Goal: Information Seeking & Learning: Check status

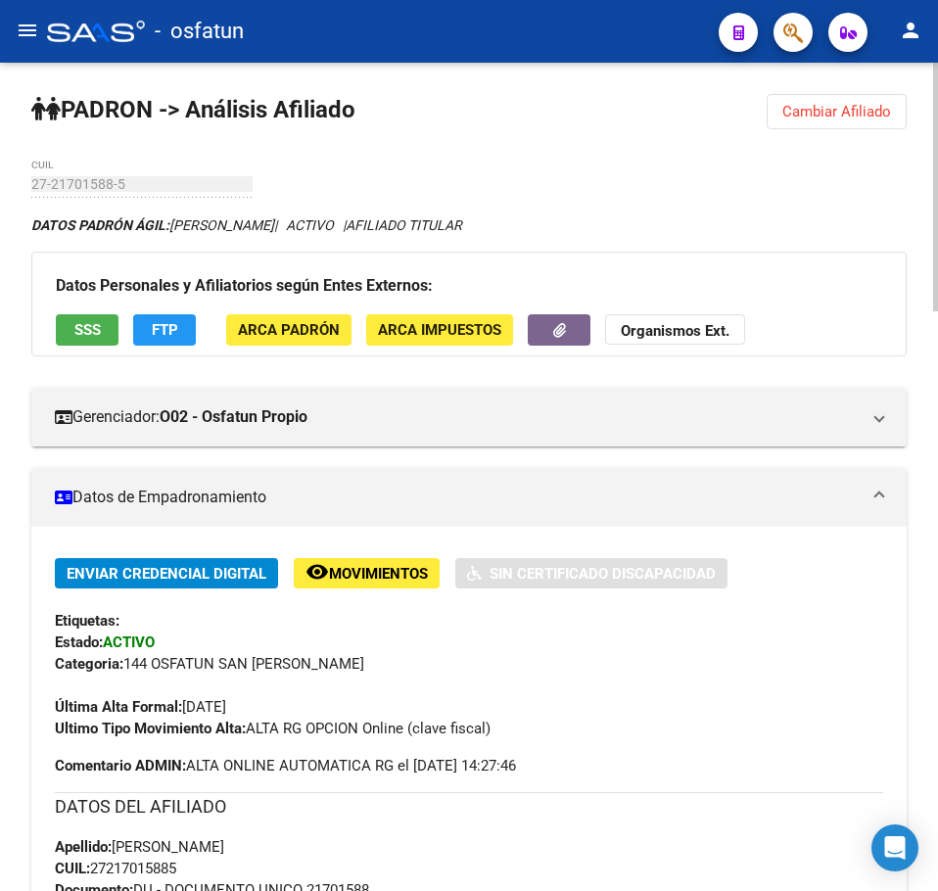
drag, startPoint x: 839, startPoint y: 118, endPoint x: 769, endPoint y: 156, distance: 79.7
click at [839, 118] on span "Cambiar Afiliado" at bounding box center [836, 112] width 109 height 18
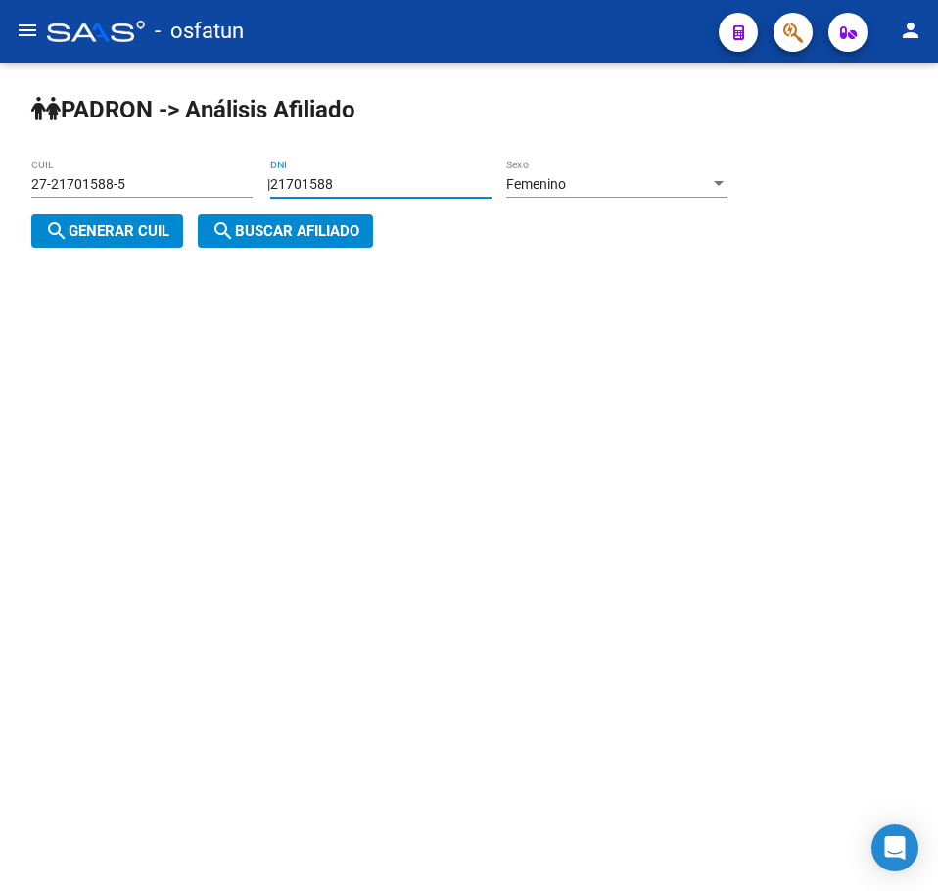
click at [397, 176] on input "21701588" at bounding box center [380, 184] width 221 height 17
drag, startPoint x: 408, startPoint y: 187, endPoint x: 92, endPoint y: 215, distance: 317.6
click at [92, 215] on div "| 21701588 DNI Femenino Sexo search Generar CUIL" at bounding box center [386, 208] width 711 height 64
paste input "39092417"
type input "39092417"
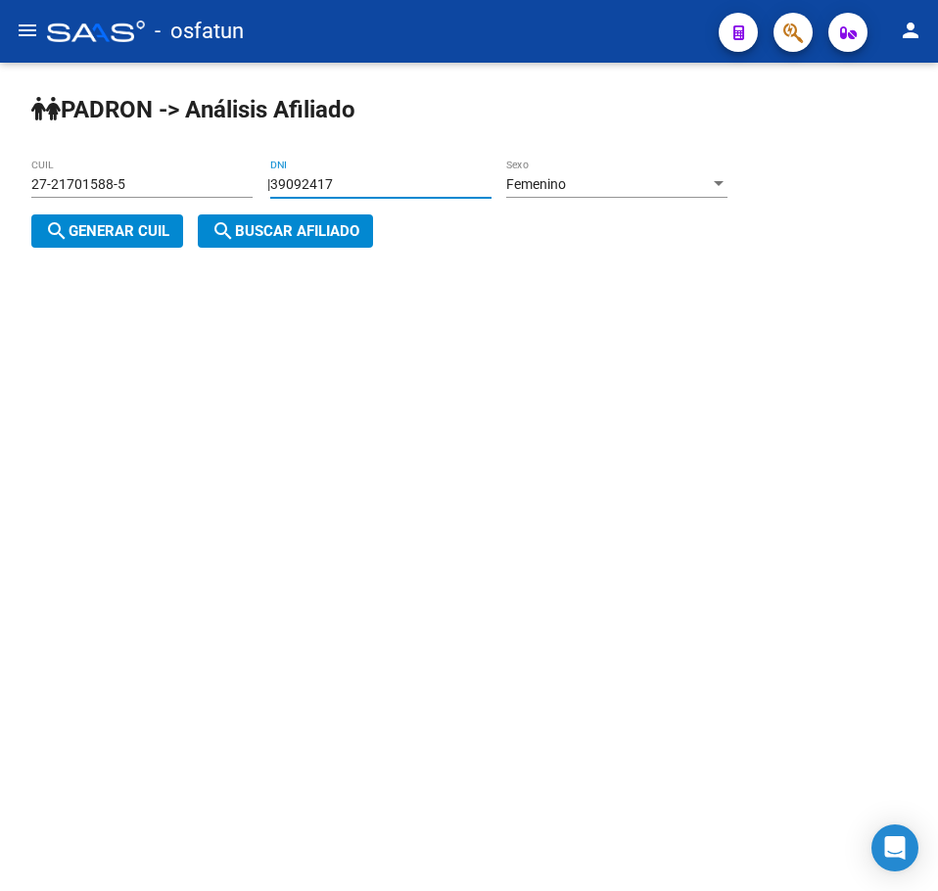
click at [83, 233] on span "search Generar CUIL" at bounding box center [107, 231] width 124 height 18
click at [321, 231] on span "search Buscar afiliado" at bounding box center [286, 231] width 148 height 18
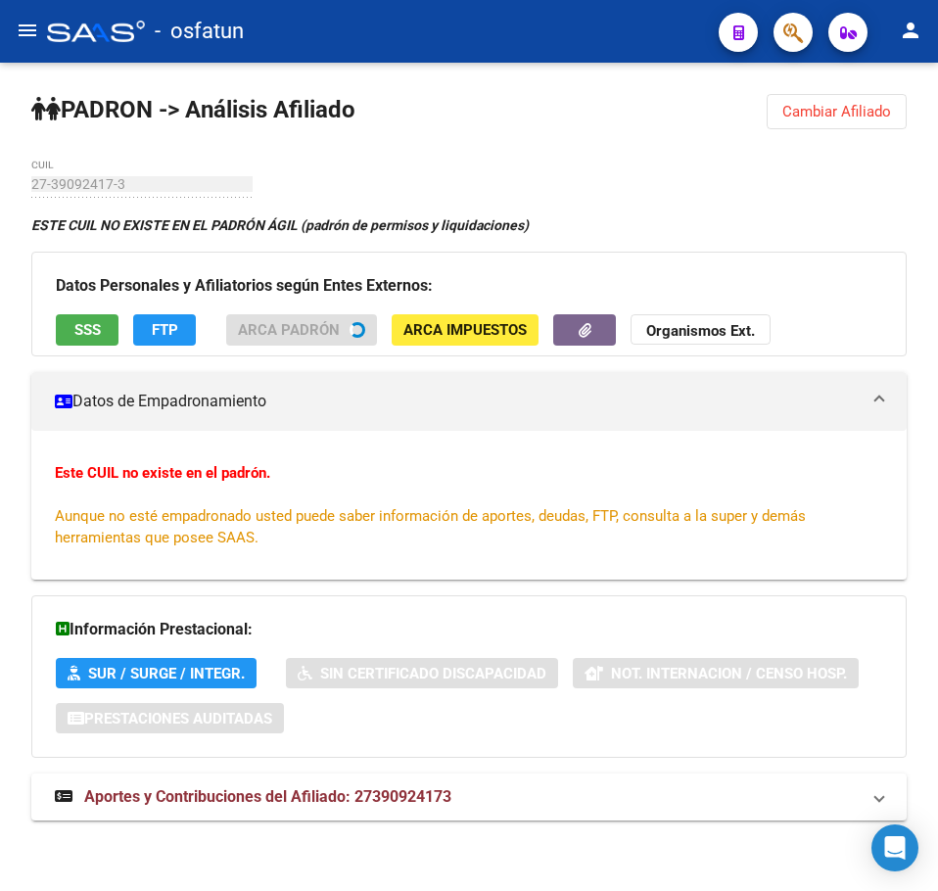
click at [810, 115] on span "Cambiar Afiliado" at bounding box center [836, 112] width 109 height 18
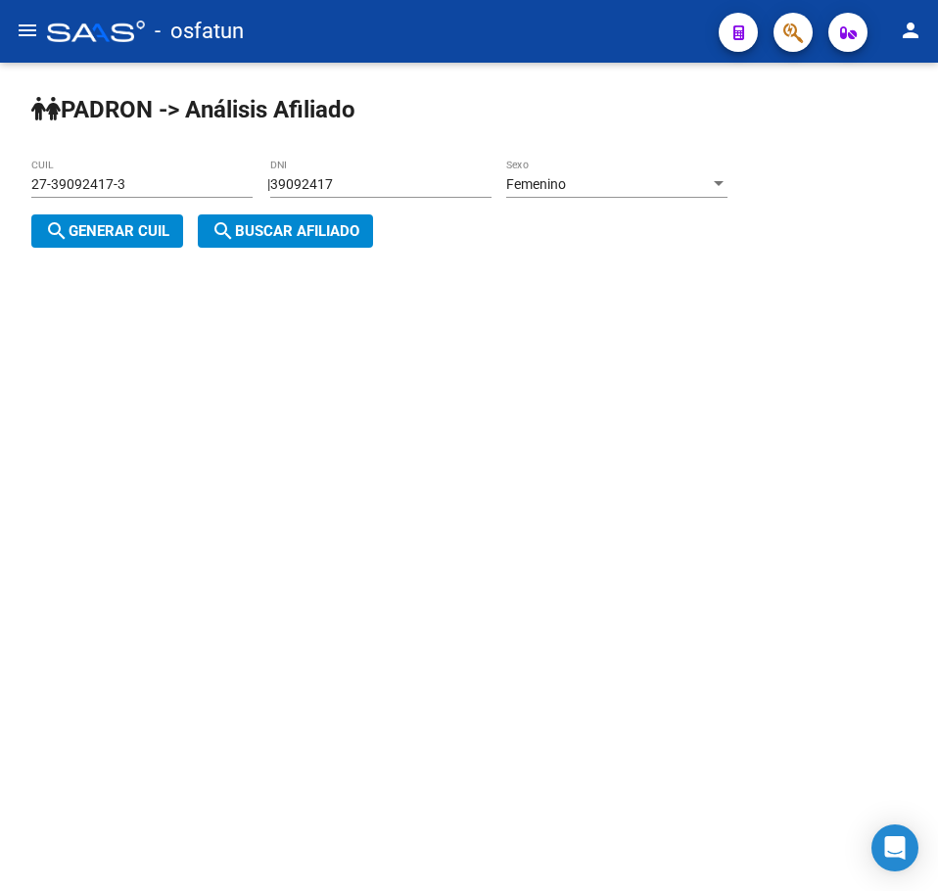
click at [557, 189] on span "Femenino" at bounding box center [536, 184] width 60 height 16
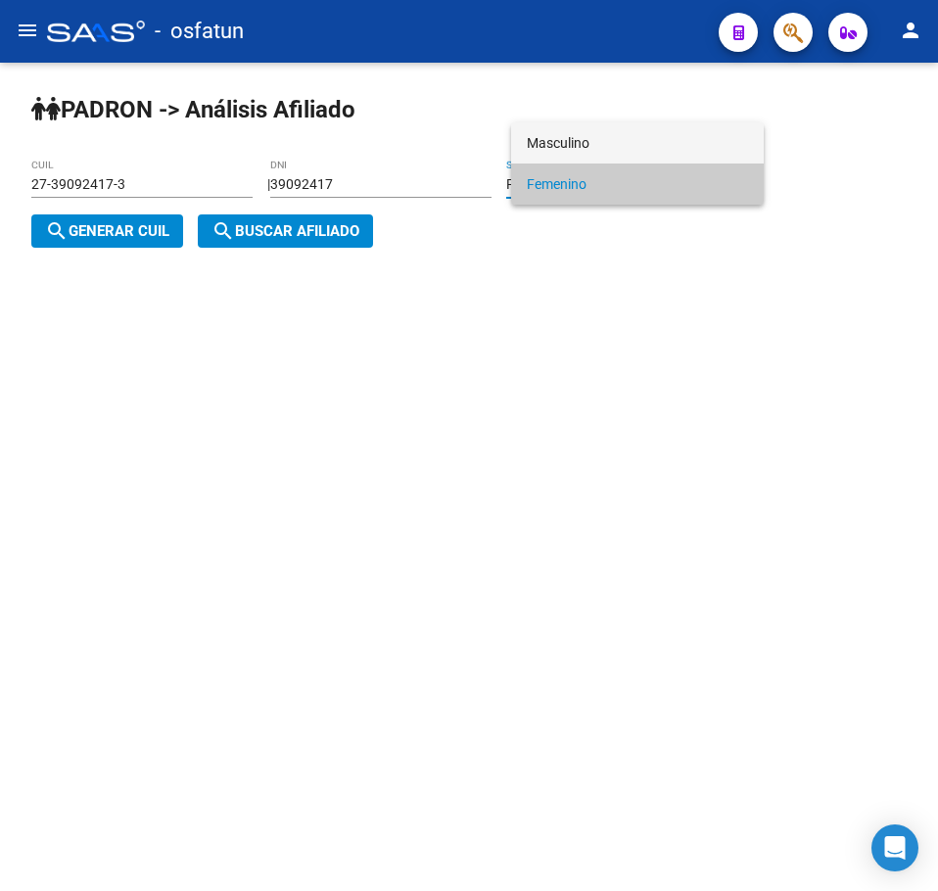
drag, startPoint x: 565, startPoint y: 142, endPoint x: 350, endPoint y: 183, distance: 219.3
click at [565, 143] on span "Masculino" at bounding box center [637, 142] width 221 height 41
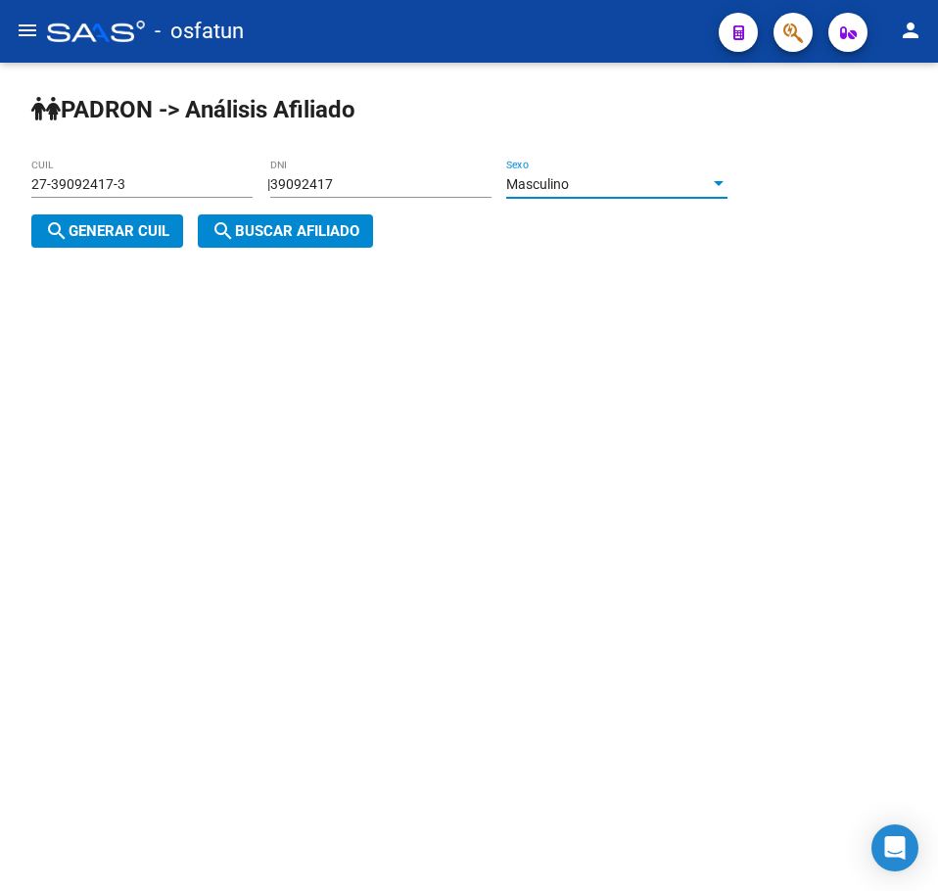
click at [163, 230] on span "search Generar CUIL" at bounding box center [107, 231] width 124 height 18
type input "20-39092417-9"
click at [256, 229] on span "search Buscar afiliado" at bounding box center [286, 231] width 148 height 18
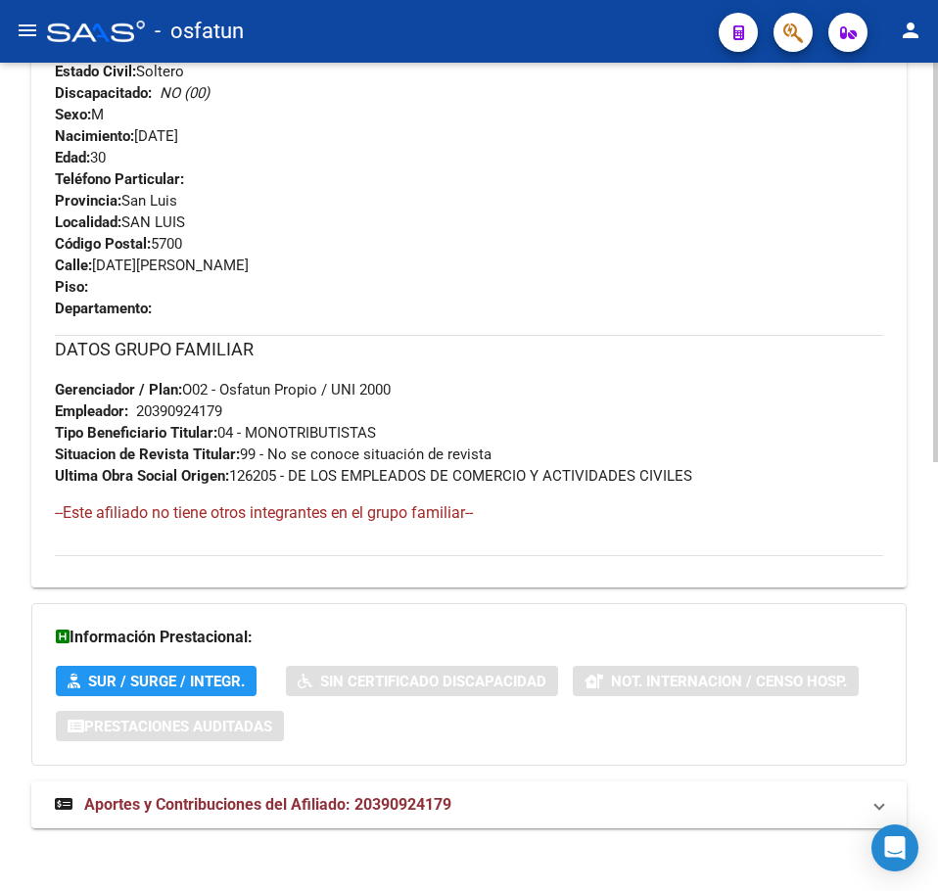
scroll to position [889, 0]
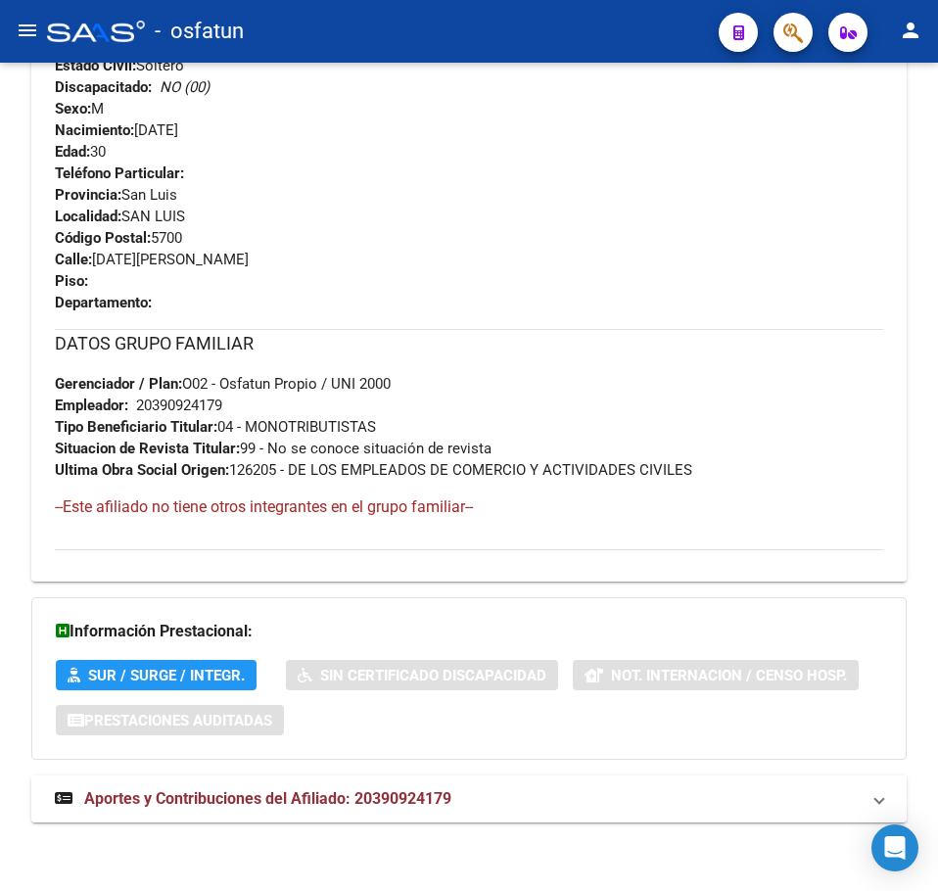
click at [362, 810] on mat-expansion-panel-header "Aportes y Contribuciones del Afiliado: 20390924179" at bounding box center [469, 799] width 876 height 47
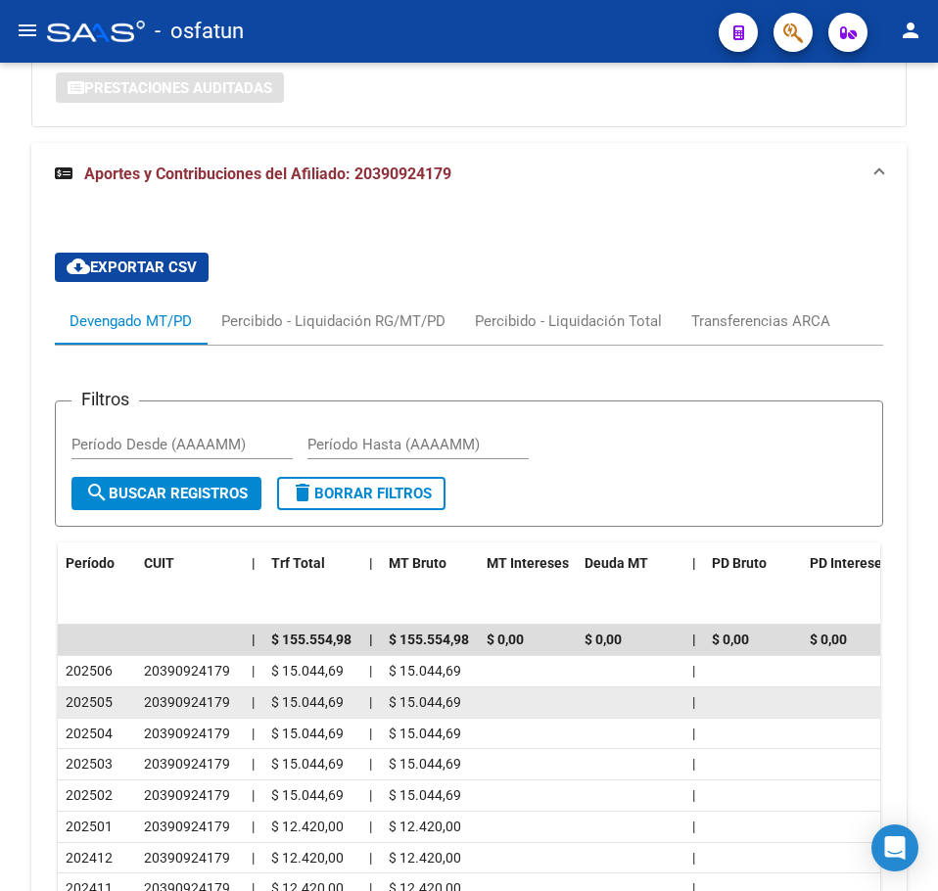
scroll to position [1816, 0]
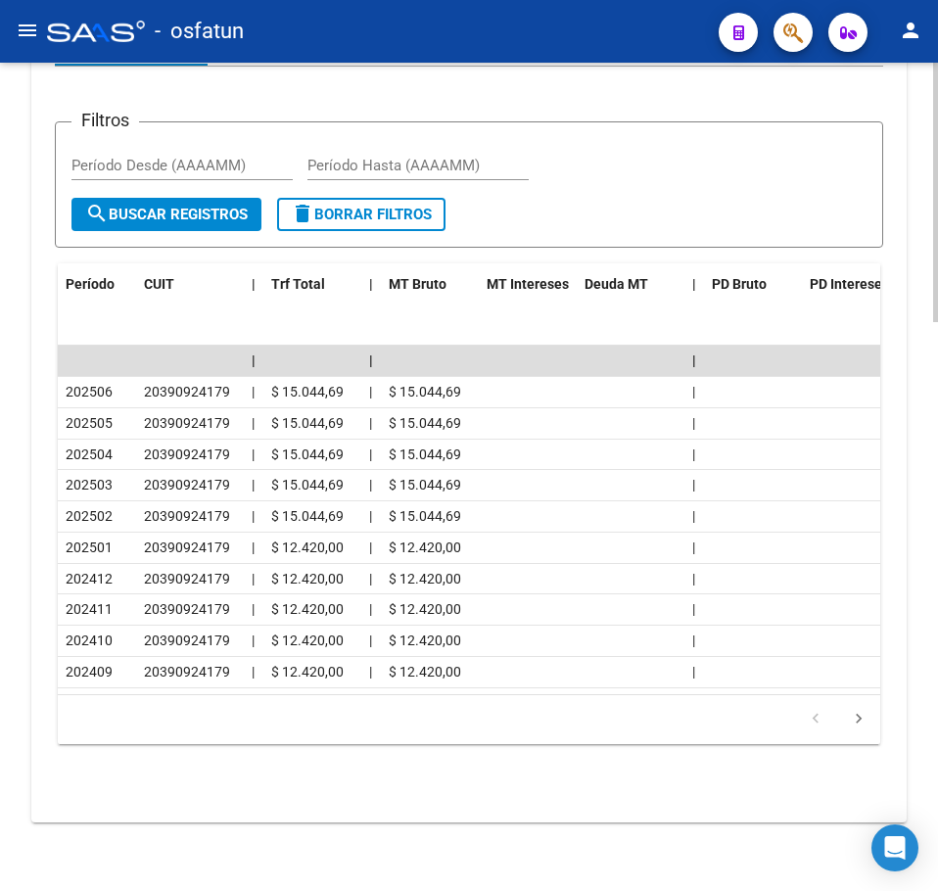
drag, startPoint x: 684, startPoint y: 175, endPoint x: 783, endPoint y: 191, distance: 101.1
click at [685, 175] on div "Filtros Período Desde (AAAAMM) Período Hasta (AAAAMM)" at bounding box center [468, 168] width 795 height 61
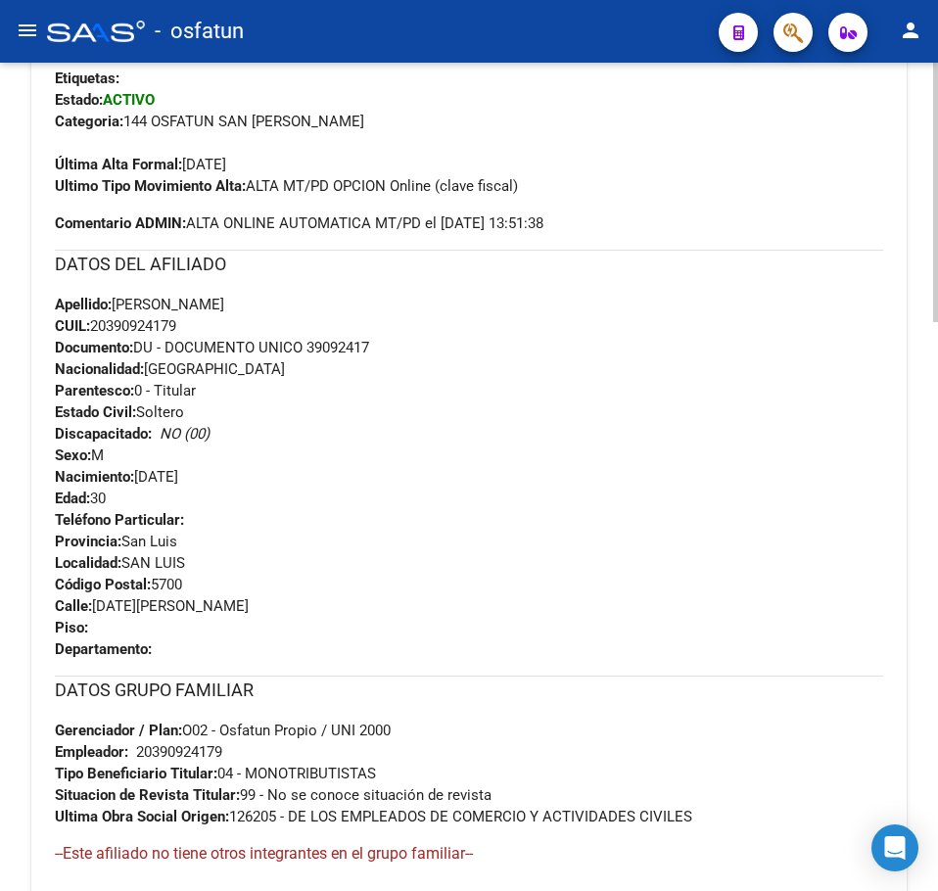
scroll to position [0, 0]
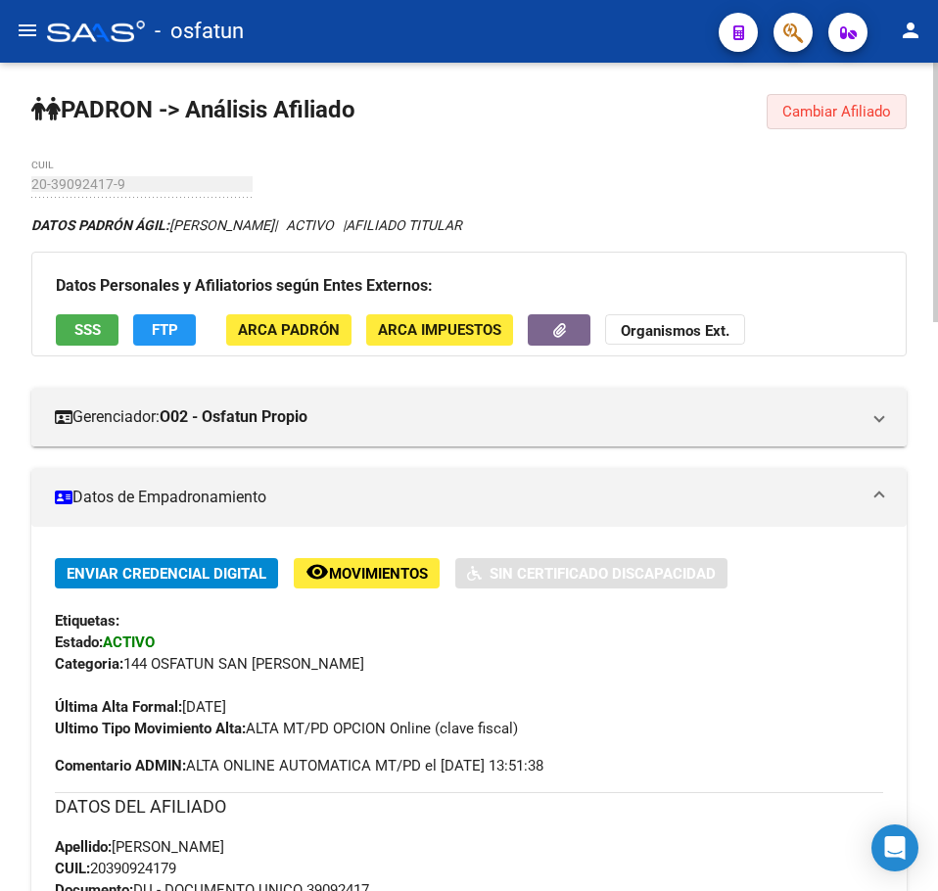
click at [825, 128] on button "Cambiar Afiliado" at bounding box center [837, 111] width 140 height 35
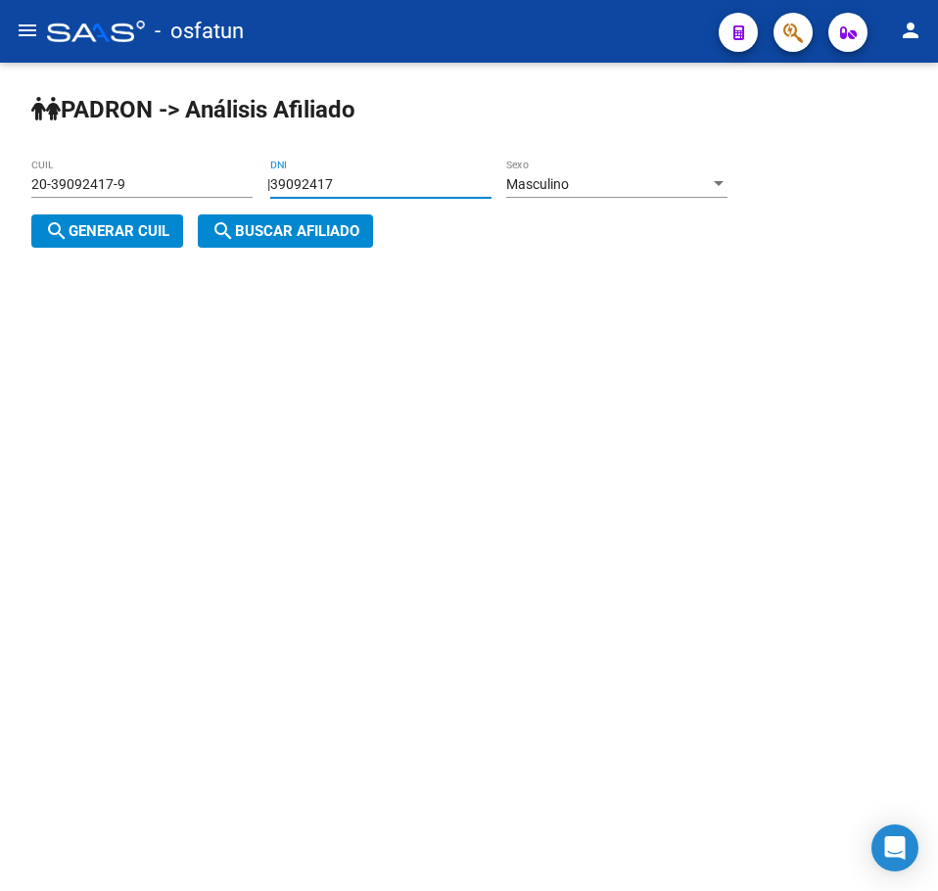
drag, startPoint x: 400, startPoint y: 187, endPoint x: 126, endPoint y: 205, distance: 273.8
click at [126, 205] on app-analisis-afiliado "PADRON -> Análisis Afiliado 20-39092417-9 CUIL | 39092417 DNI Masculino Sexo se…" at bounding box center [386, 208] width 711 height 64
paste input "5767441"
type input "35767441"
click at [643, 182] on div "Masculino" at bounding box center [608, 184] width 204 height 17
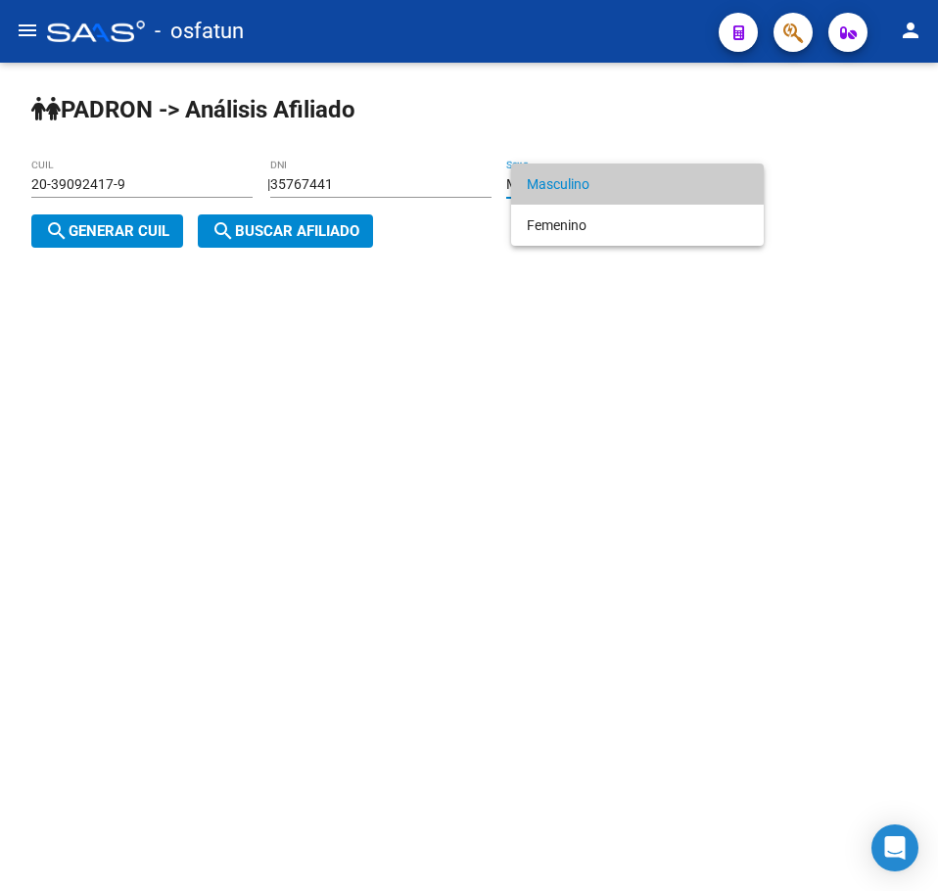
click at [49, 243] on div at bounding box center [469, 445] width 938 height 891
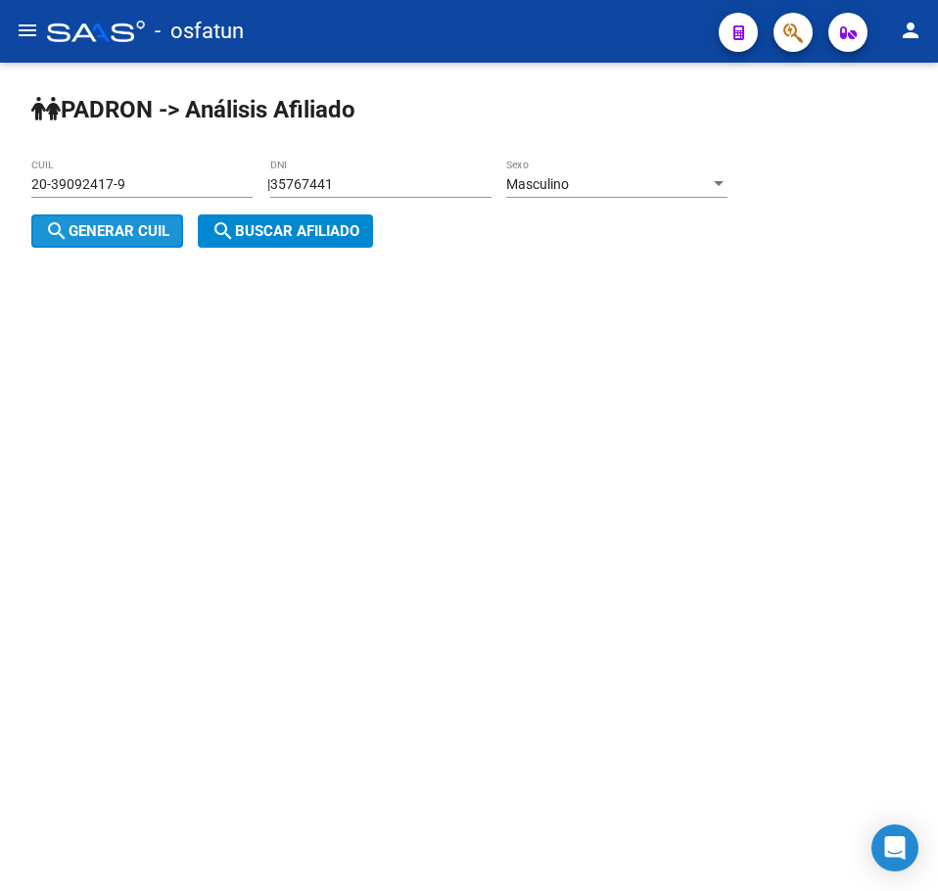
click at [58, 233] on mat-icon "search" at bounding box center [57, 231] width 24 height 24
type input "20-35767441-8"
click at [267, 233] on span "search Buscar afiliado" at bounding box center [286, 231] width 148 height 18
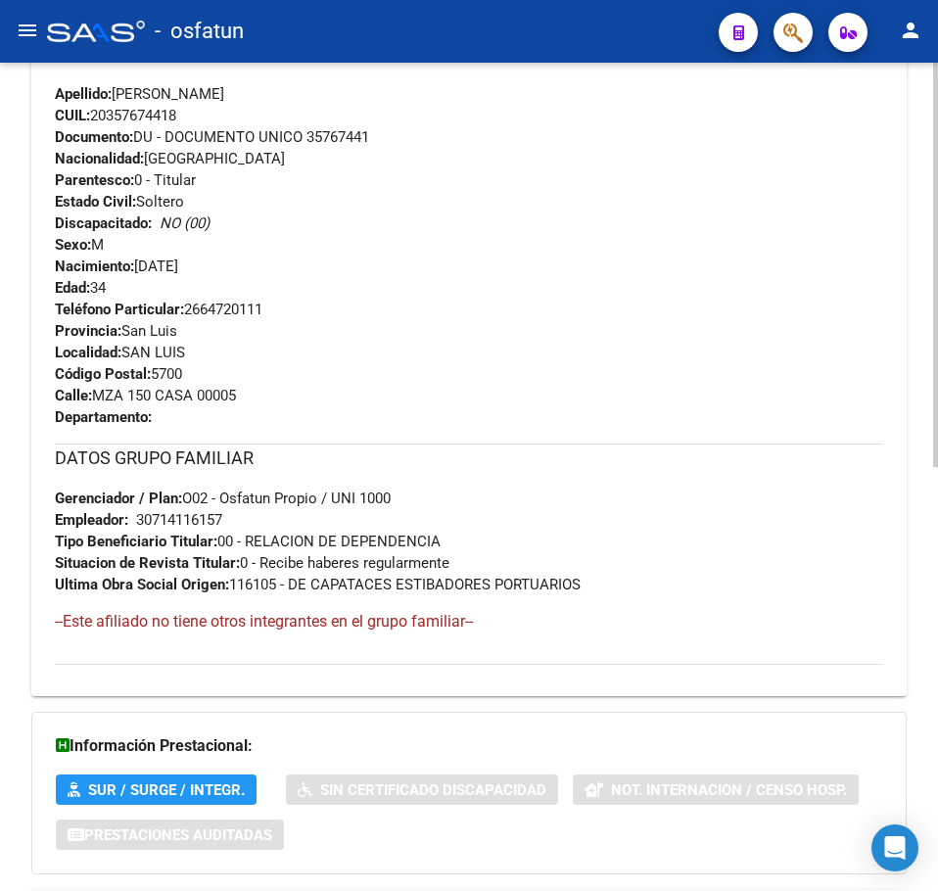
scroll to position [868, 0]
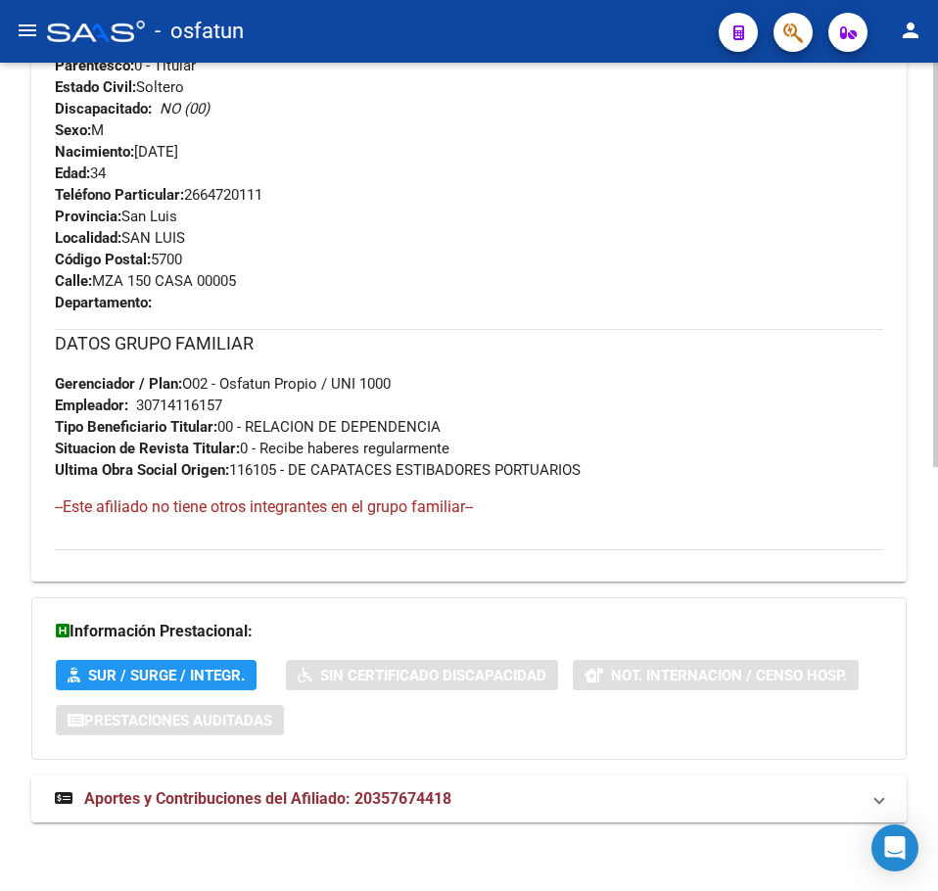
click at [361, 781] on mat-expansion-panel-header "Aportes y Contribuciones del Afiliado: 20357674418" at bounding box center [469, 799] width 876 height 47
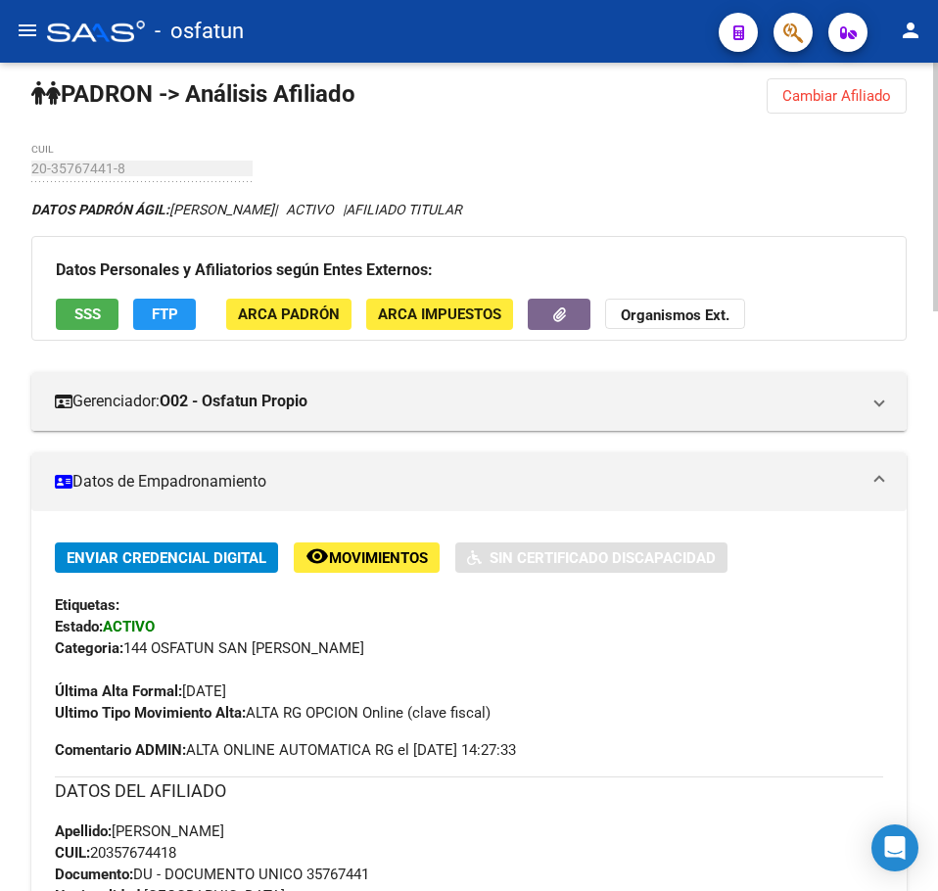
scroll to position [0, 0]
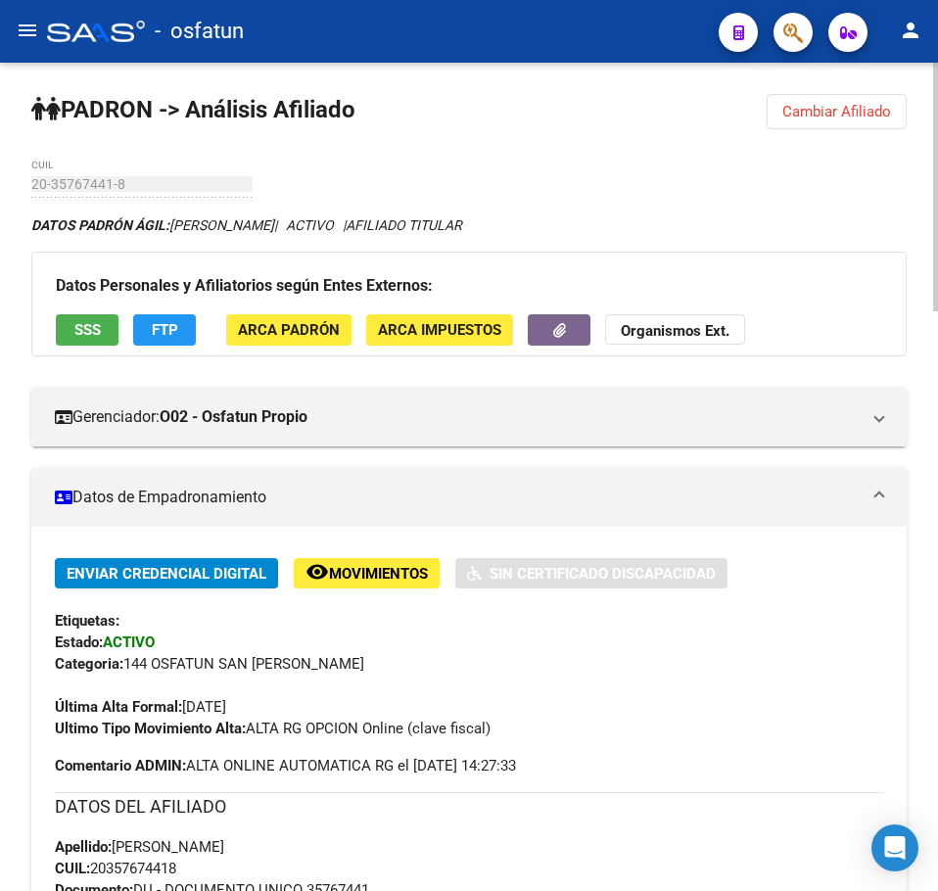
click at [842, 120] on button "Cambiar Afiliado" at bounding box center [837, 111] width 140 height 35
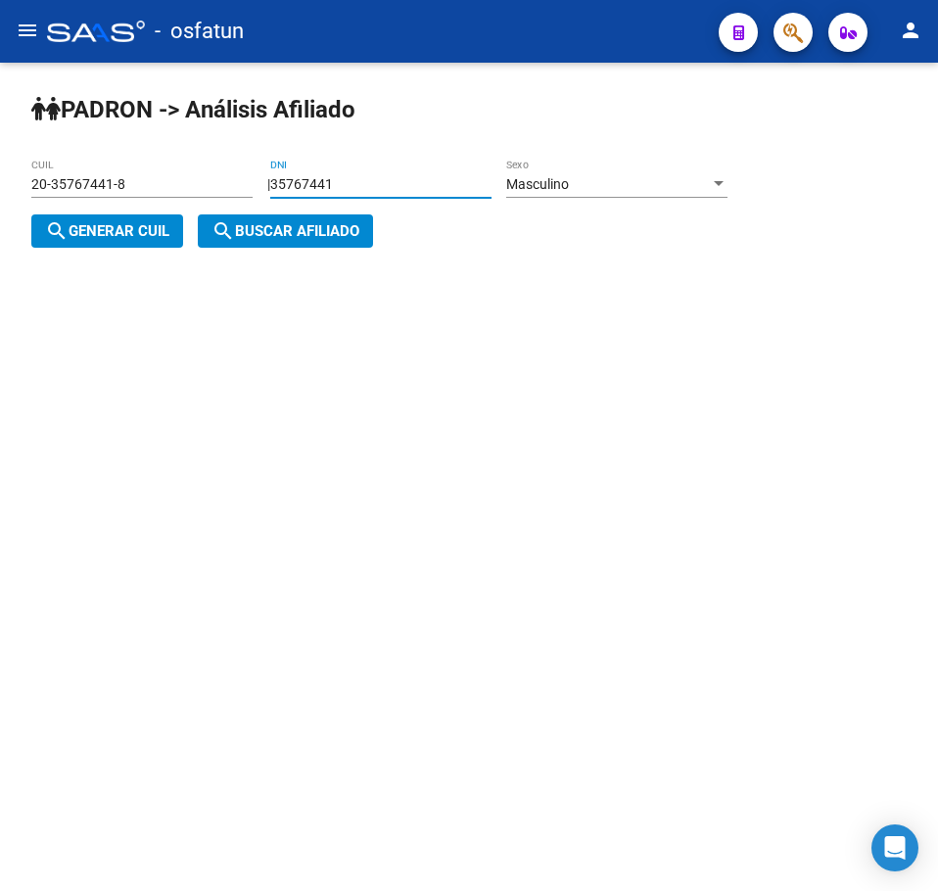
drag, startPoint x: 391, startPoint y: 181, endPoint x: 121, endPoint y: 203, distance: 270.2
click at [120, 203] on app-analisis-afiliado "PADRON -> Análisis Afiliado 20-35767441-8 CUIL | 35767441 DNI Masculino Sexo se…" at bounding box center [386, 208] width 711 height 64
paste input "41055235"
type input "41055235"
click at [160, 227] on span "search Generar CUIL" at bounding box center [107, 231] width 124 height 18
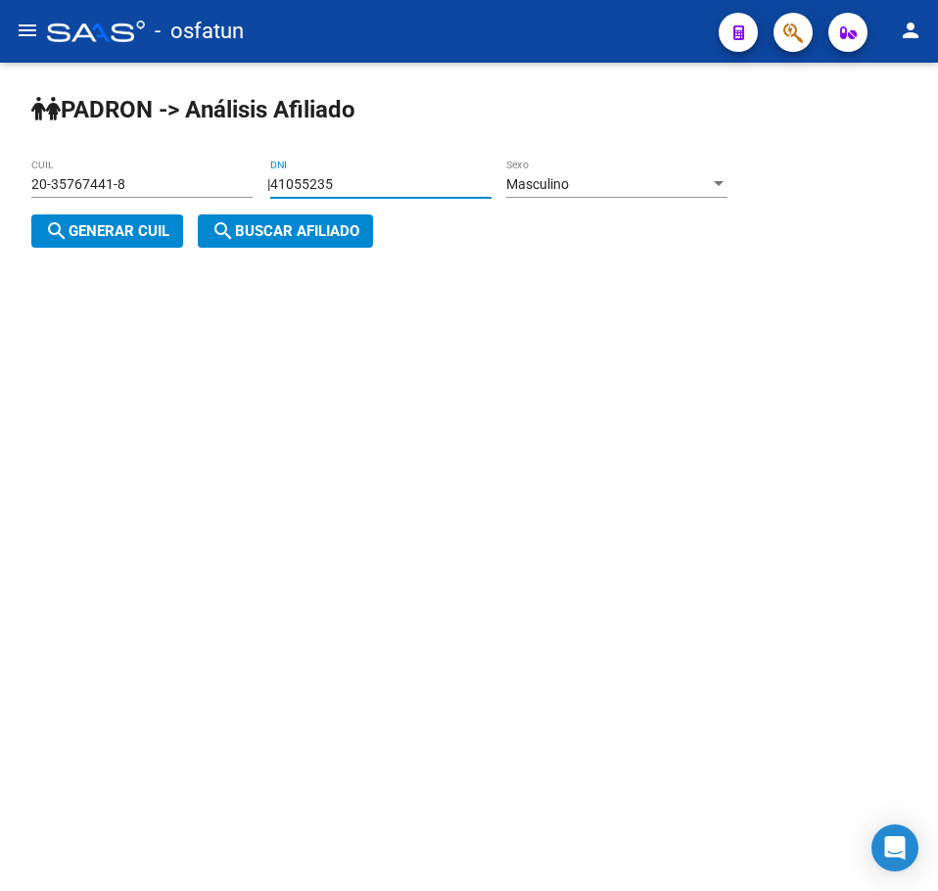
type input "20-41055235-4"
click at [346, 239] on span "search Buscar afiliado" at bounding box center [286, 231] width 148 height 18
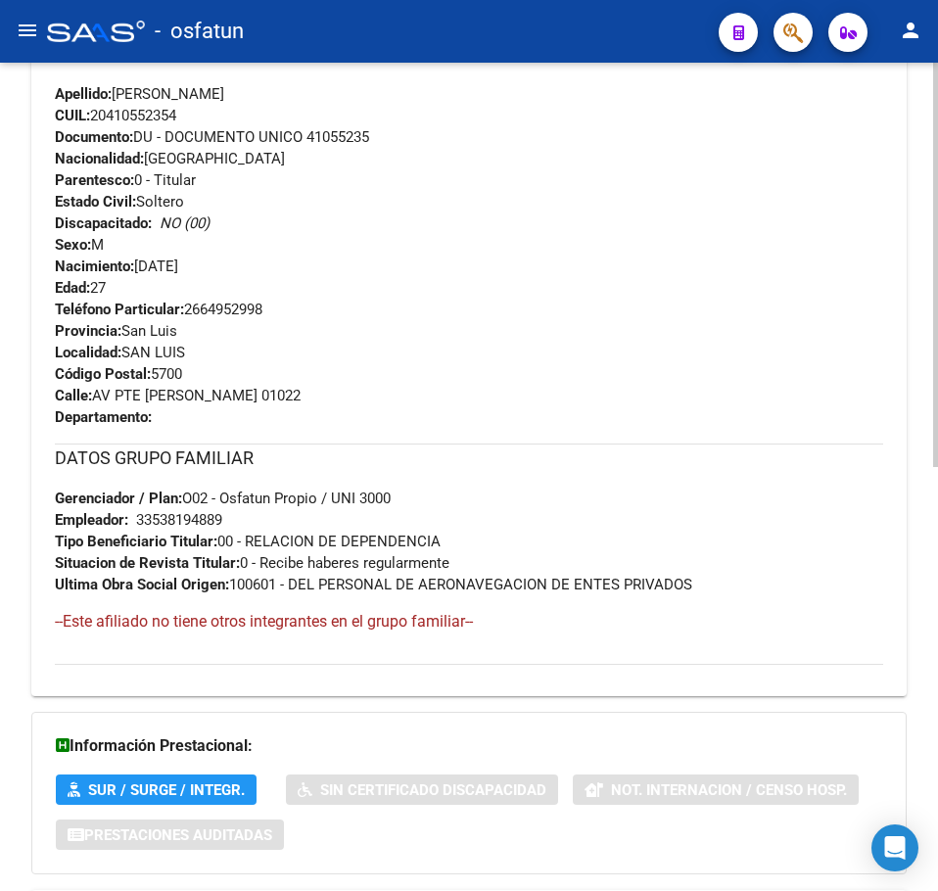
scroll to position [868, 0]
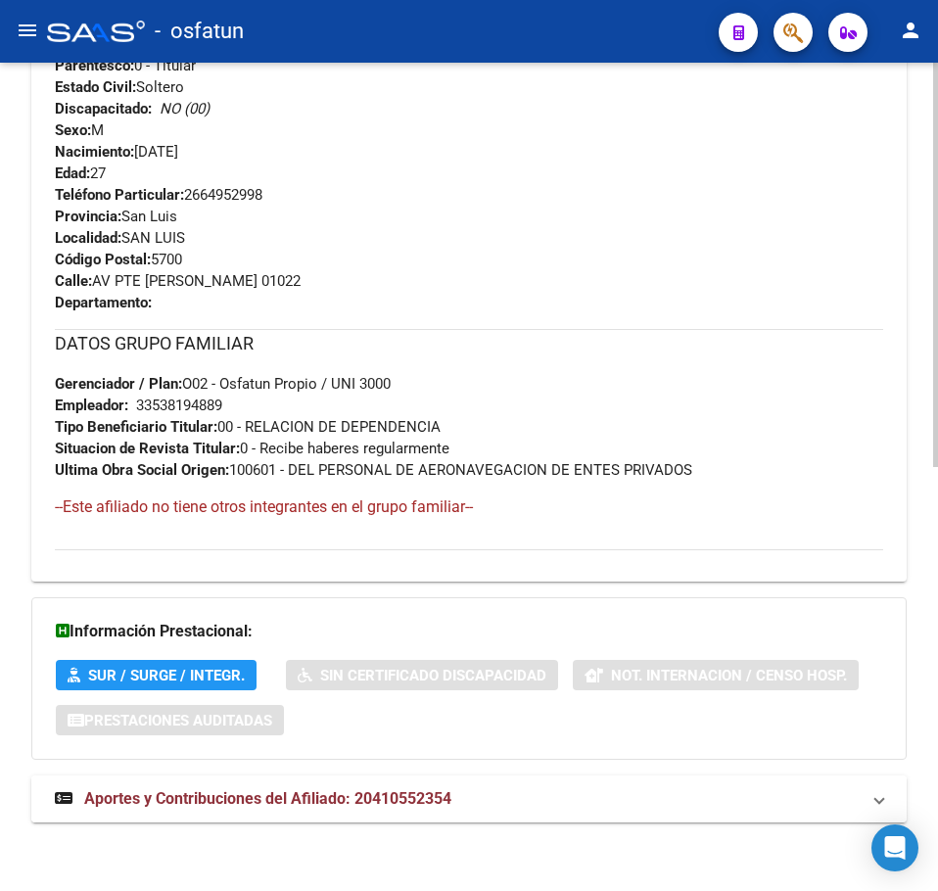
click at [419, 806] on span "Aportes y Contribuciones del Afiliado: 20410552354" at bounding box center [267, 798] width 367 height 19
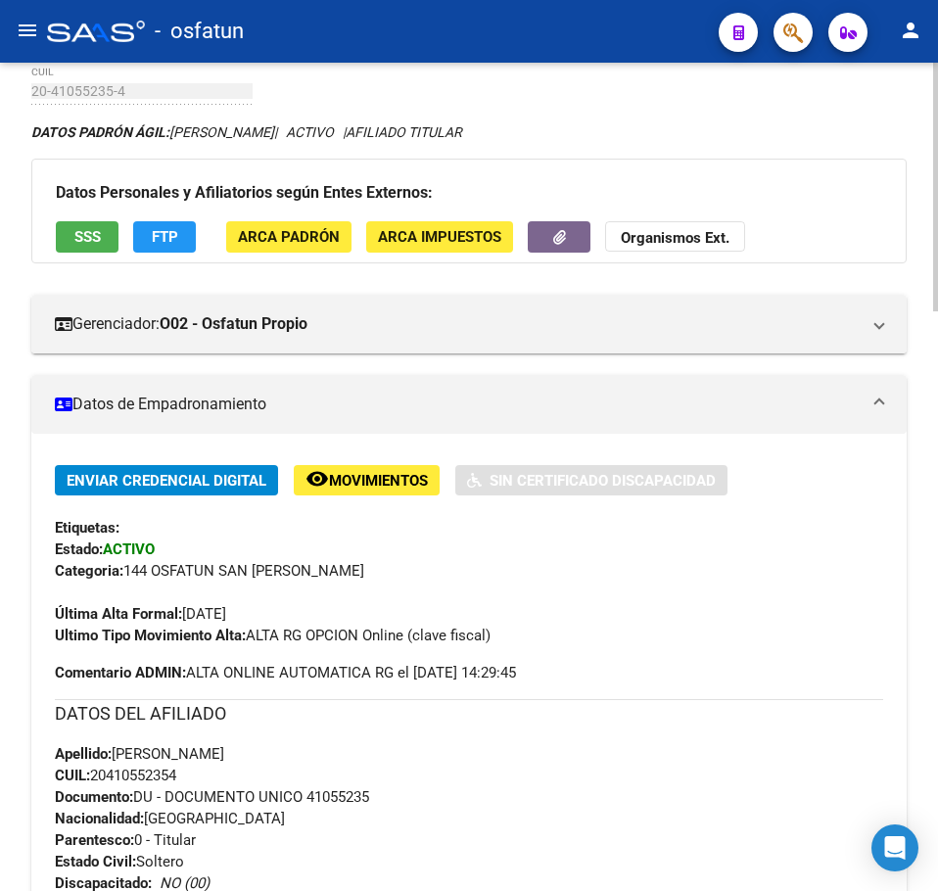
scroll to position [0, 0]
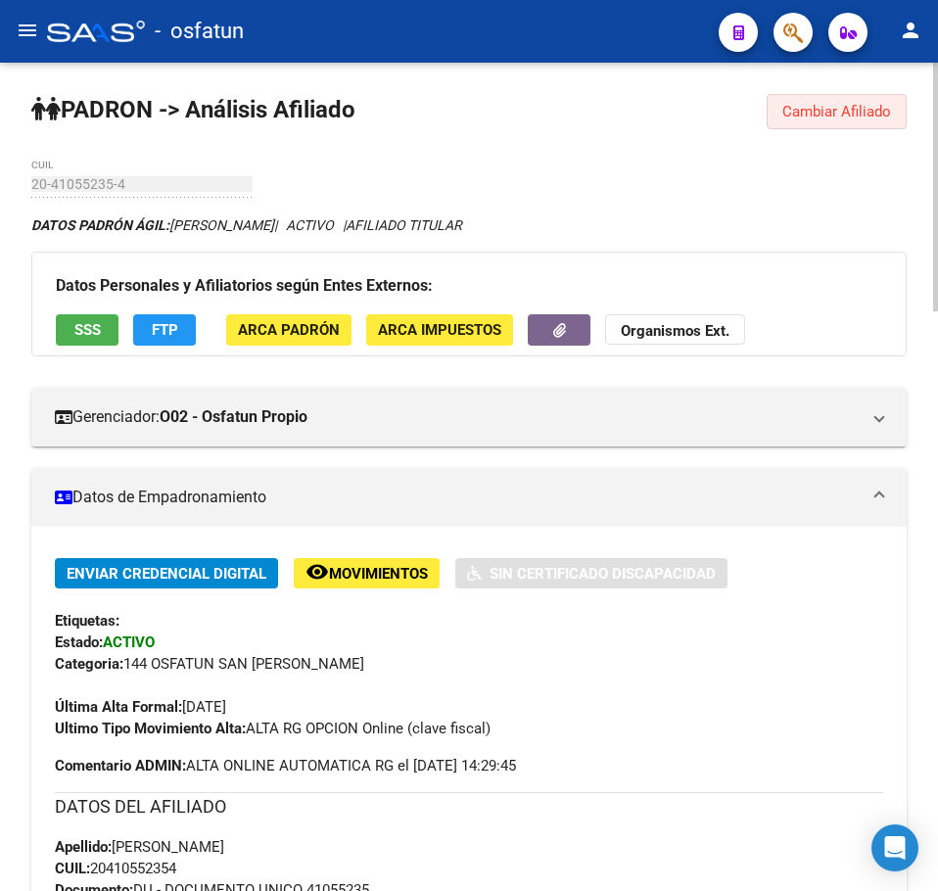
click at [829, 122] on button "Cambiar Afiliado" at bounding box center [837, 111] width 140 height 35
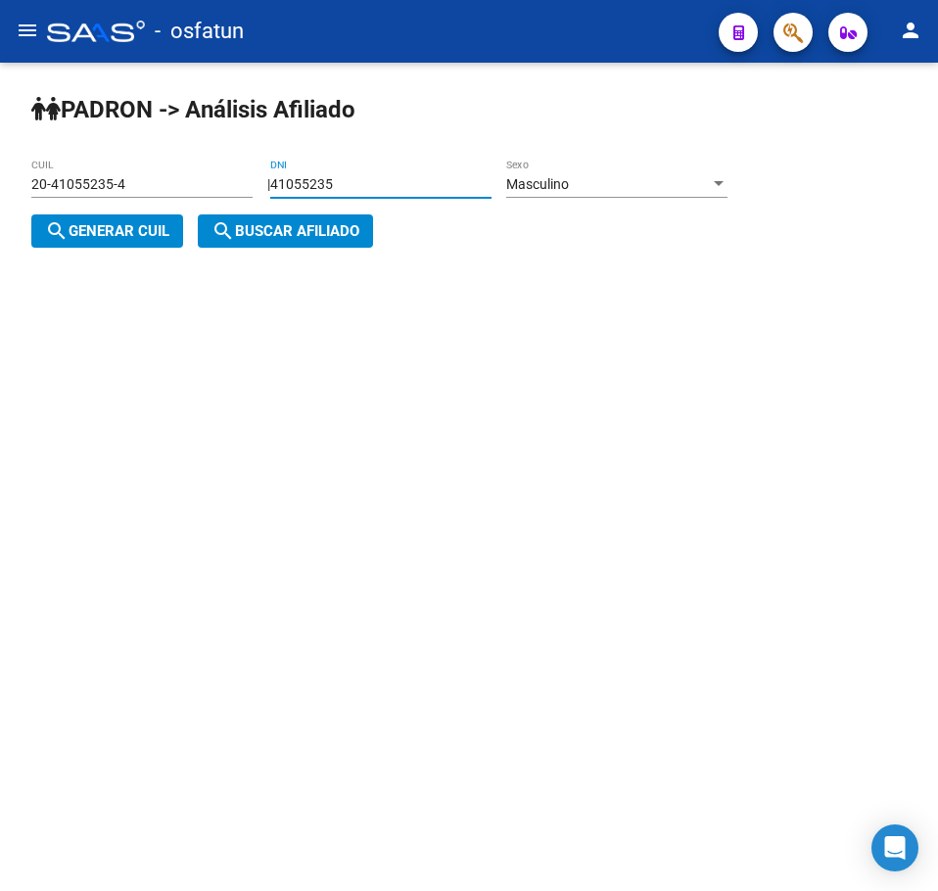
drag, startPoint x: 431, startPoint y: 182, endPoint x: 105, endPoint y: 206, distance: 327.0
click at [105, 206] on app-analisis-afiliado "PADRON -> Análisis Afiliado 20-41055235-4 CUIL | 41055235 DNI Masculino Sexo se…" at bounding box center [386, 208] width 711 height 64
paste input "0485082"
type input "40485082"
drag, startPoint x: 120, startPoint y: 226, endPoint x: 328, endPoint y: 239, distance: 208.0
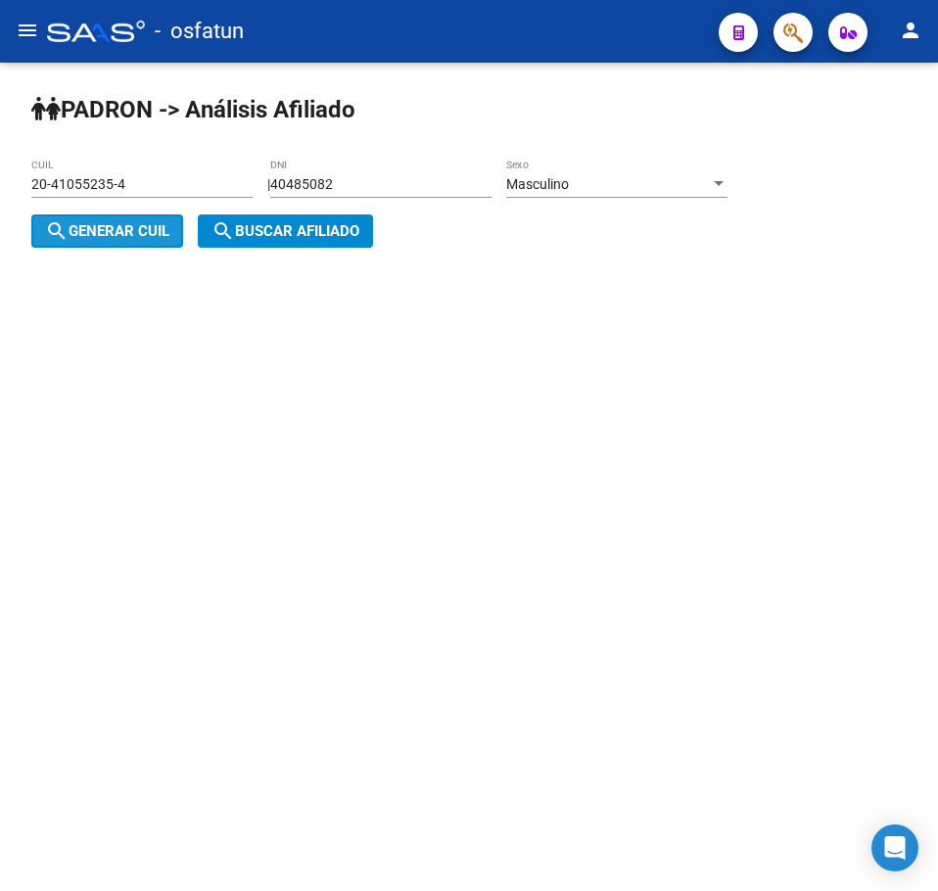
click at [121, 226] on span "search Generar CUIL" at bounding box center [107, 231] width 124 height 18
click at [332, 239] on span "search Buscar afiliado" at bounding box center [286, 231] width 148 height 18
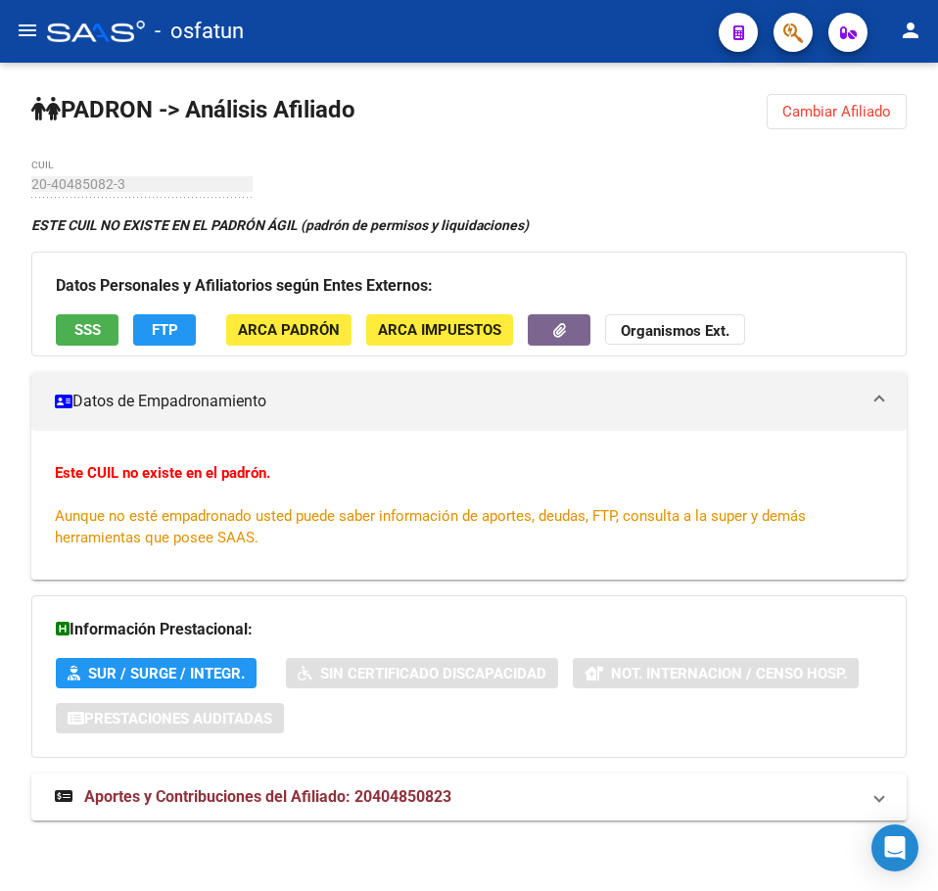
click at [882, 127] on button "Cambiar Afiliado" at bounding box center [837, 111] width 140 height 35
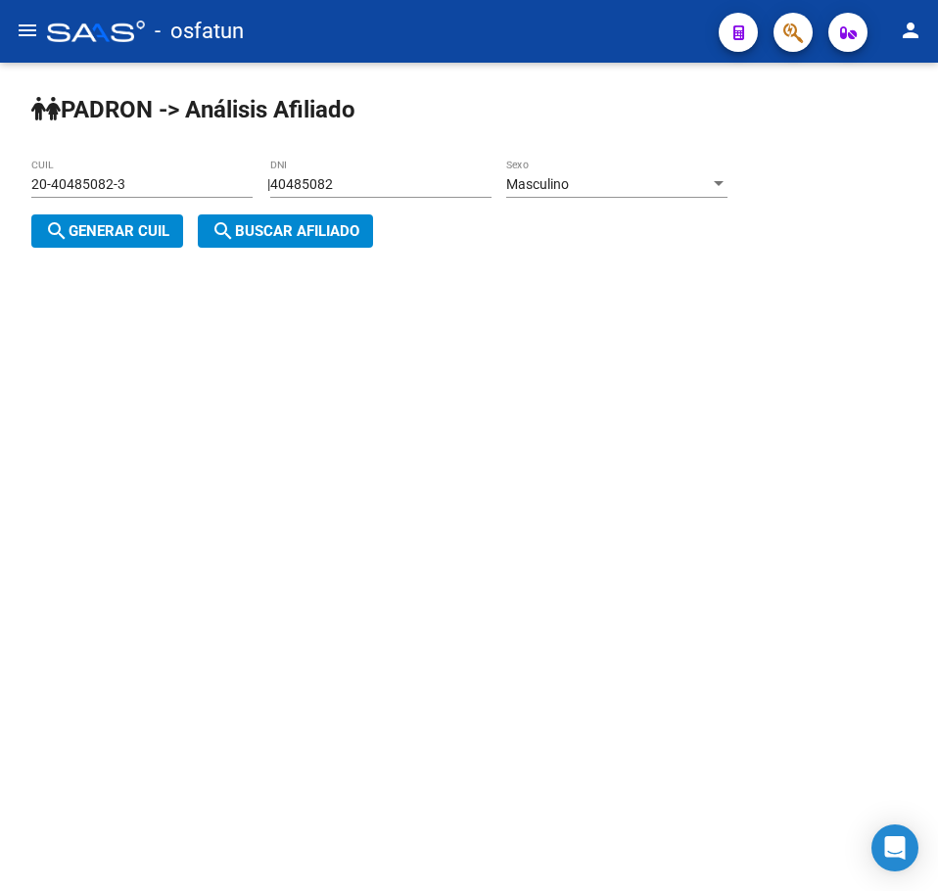
click at [593, 197] on div "Masculino Sexo" at bounding box center [616, 178] width 221 height 39
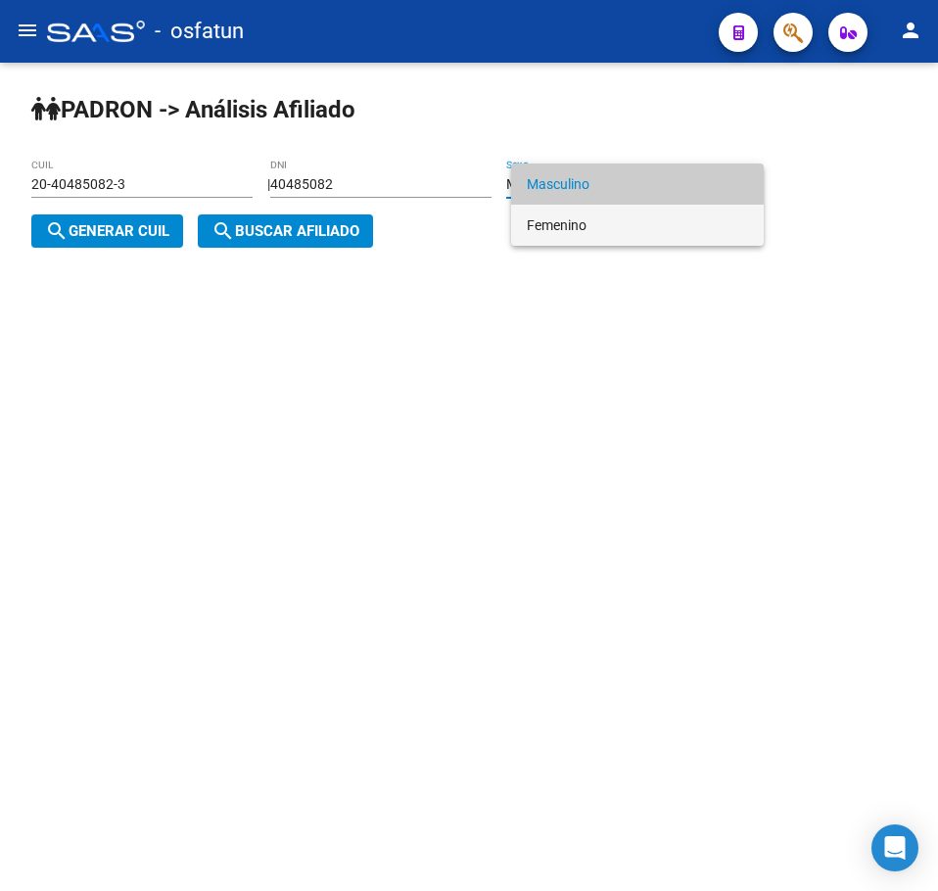
drag, startPoint x: 589, startPoint y: 213, endPoint x: 417, endPoint y: 240, distance: 173.6
click at [589, 213] on span "Femenino" at bounding box center [637, 225] width 221 height 41
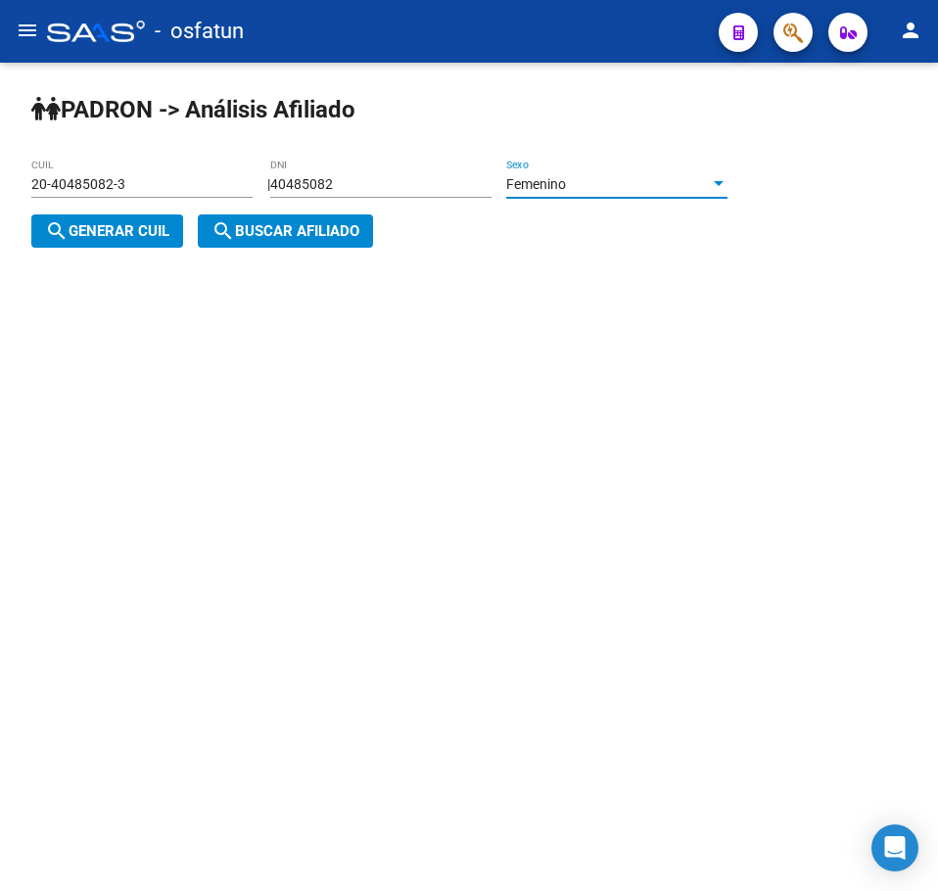
click at [100, 241] on button "search Generar CUIL" at bounding box center [107, 230] width 152 height 33
type input "27-40485082-8"
click at [280, 244] on button "search Buscar afiliado" at bounding box center [285, 230] width 175 height 33
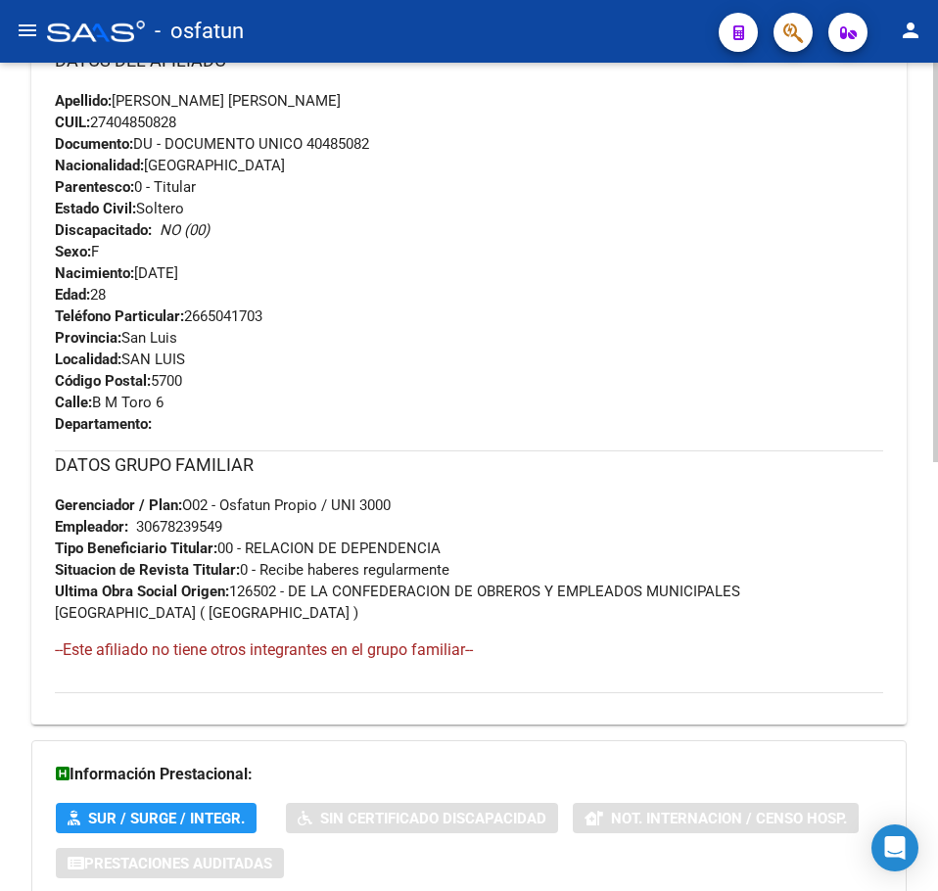
scroll to position [889, 0]
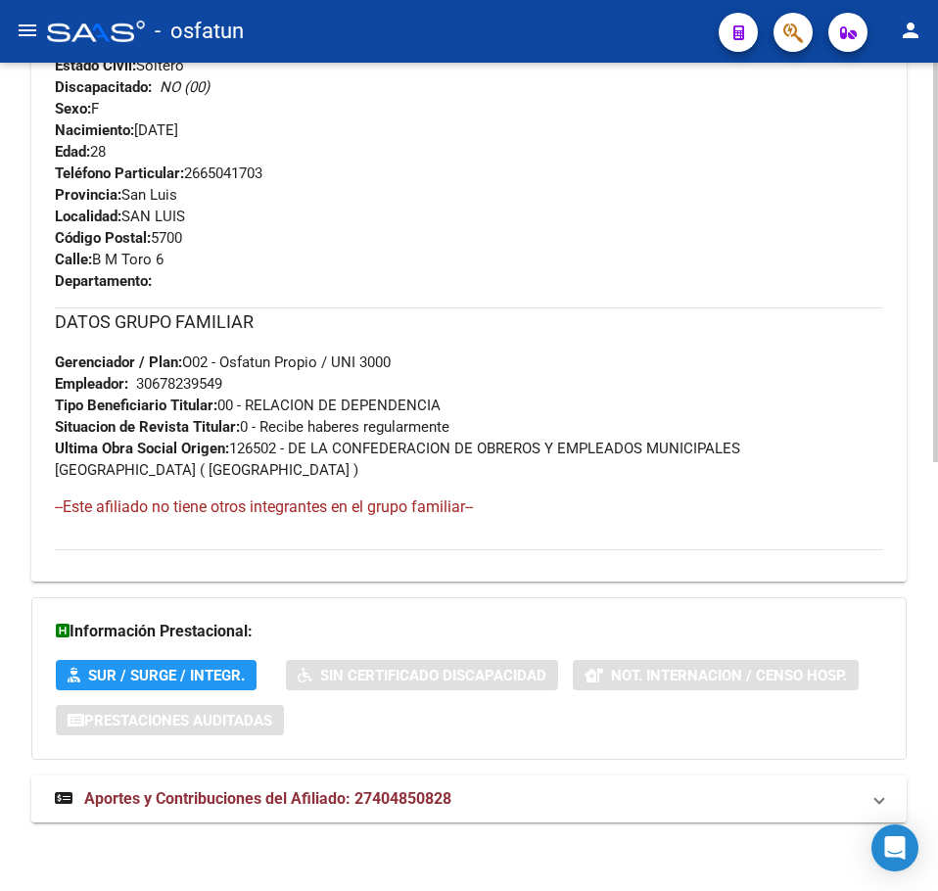
click at [389, 817] on mat-expansion-panel-header "Aportes y Contribuciones del Afiliado: 27404850828" at bounding box center [469, 799] width 876 height 47
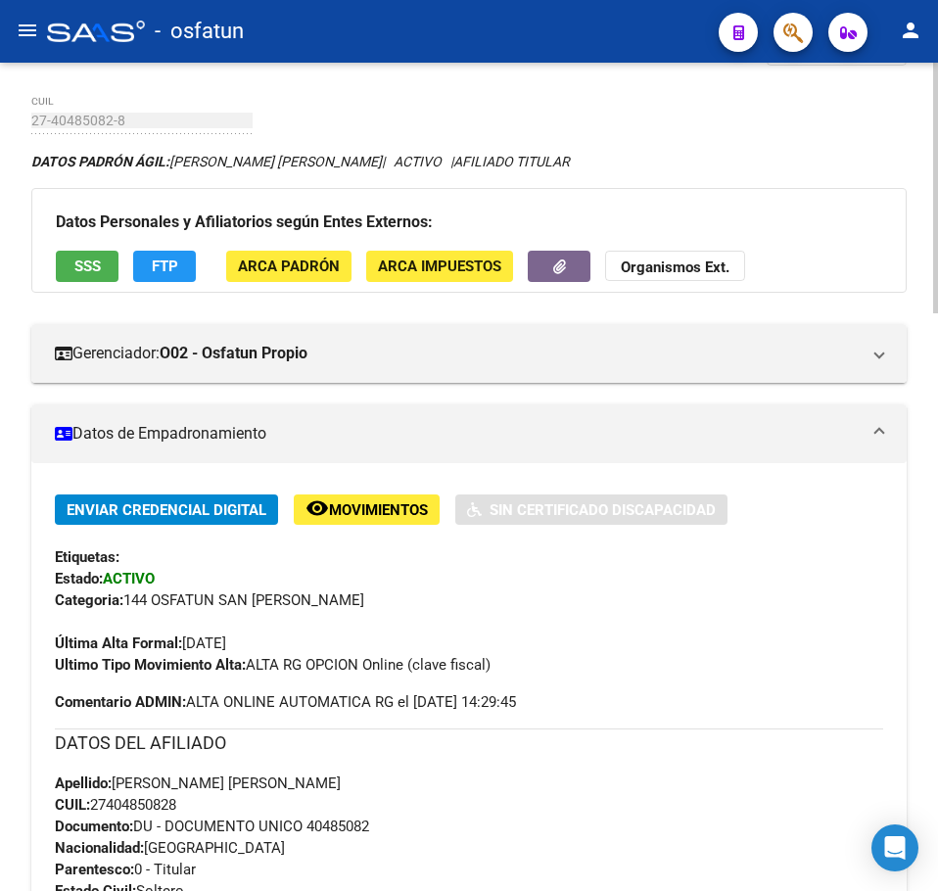
scroll to position [0, 0]
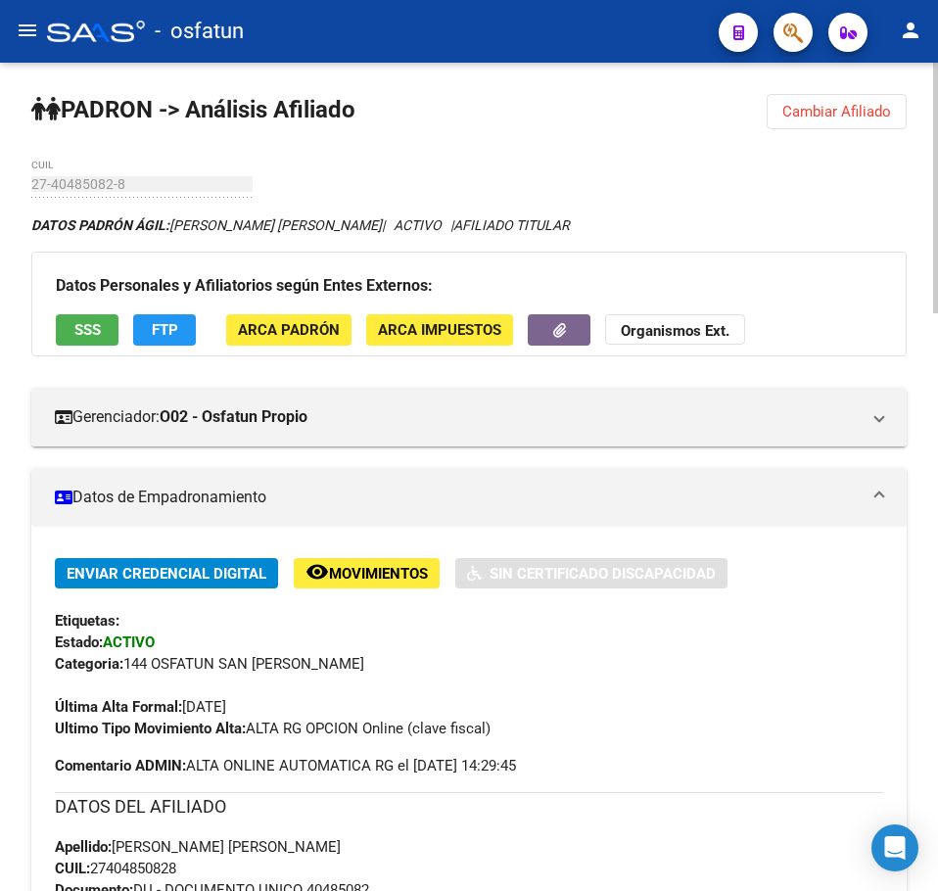
click at [838, 113] on span "Cambiar Afiliado" at bounding box center [836, 112] width 109 height 18
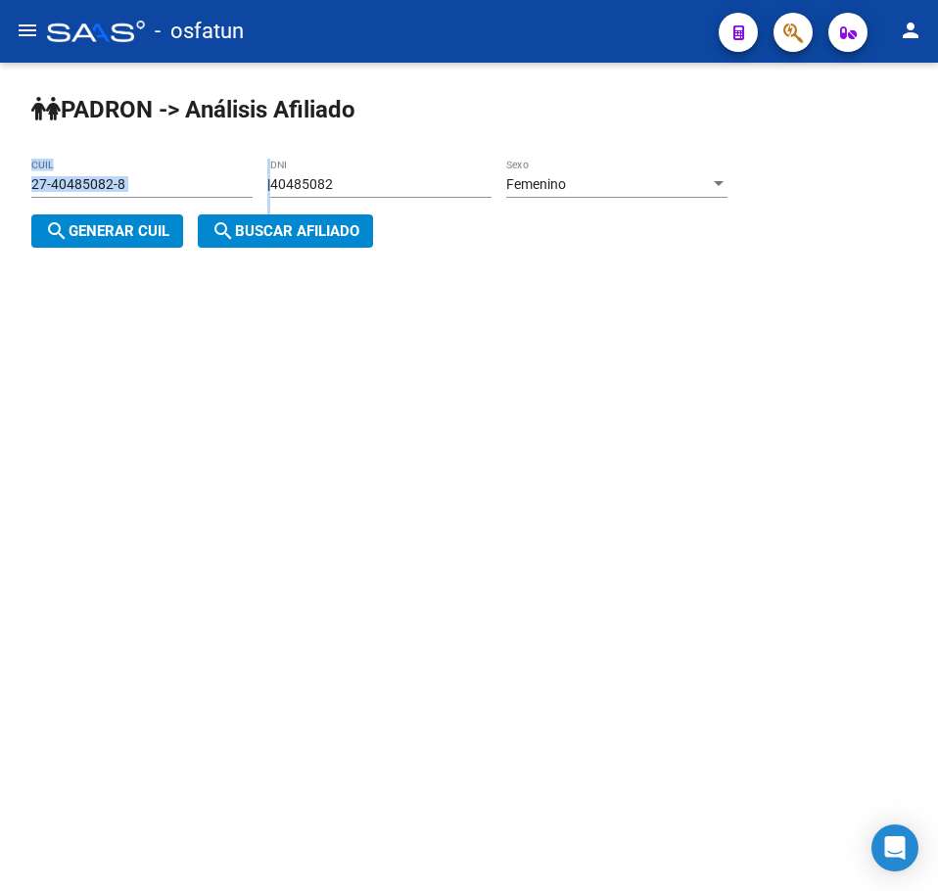
drag, startPoint x: 326, startPoint y: 175, endPoint x: 226, endPoint y: 176, distance: 99.9
click at [231, 176] on app-analisis-afiliado "PADRON -> Análisis Afiliado 27-40485082-8 CUIL | 40485082 DNI Femenino Sexo sea…" at bounding box center [386, 208] width 711 height 64
click at [389, 194] on div "40485082 DNI" at bounding box center [380, 178] width 221 height 39
drag, startPoint x: 363, startPoint y: 172, endPoint x: 194, endPoint y: 181, distance: 169.7
click at [189, 178] on app-analisis-afiliado "PADRON -> Análisis Afiliado 27-40485082-8 CUIL | 40485082 DNI Femenino Sexo sea…" at bounding box center [386, 208] width 711 height 64
